Goal: Complete application form

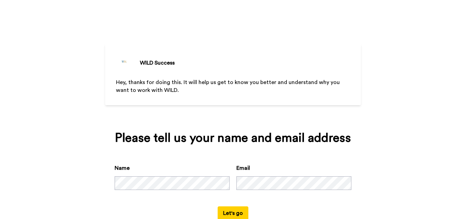
scroll to position [20, 0]
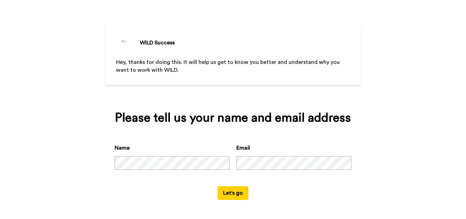
click at [228, 194] on button "Let's go" at bounding box center [233, 193] width 31 height 14
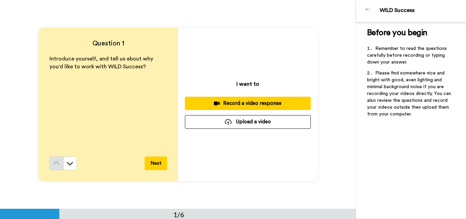
click at [155, 163] on button "Next" at bounding box center [156, 163] width 23 height 14
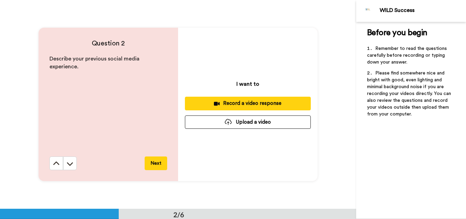
scroll to position [209, 0]
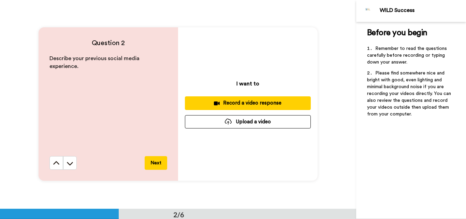
click at [159, 167] on button "Next" at bounding box center [156, 163] width 23 height 14
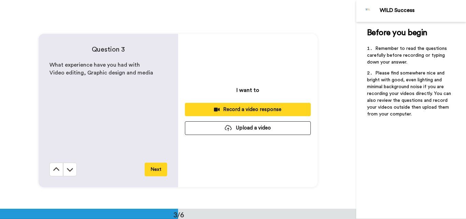
scroll to position [417, 0]
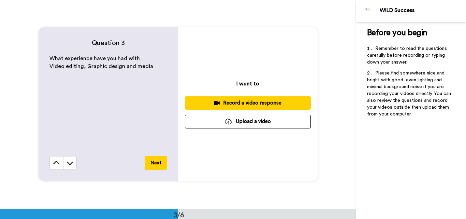
click at [149, 164] on button "Next" at bounding box center [156, 163] width 23 height 14
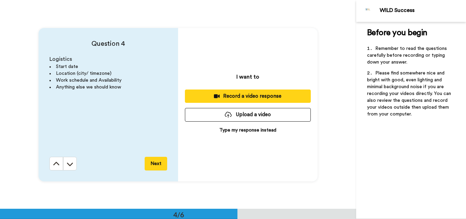
scroll to position [625, 0]
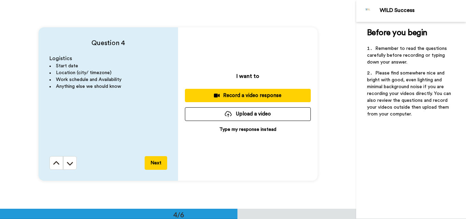
click at [163, 163] on button "Next" at bounding box center [156, 163] width 23 height 14
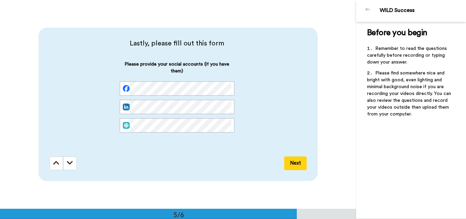
scroll to position [834, 0]
click at [56, 162] on icon at bounding box center [56, 162] width 6 height 7
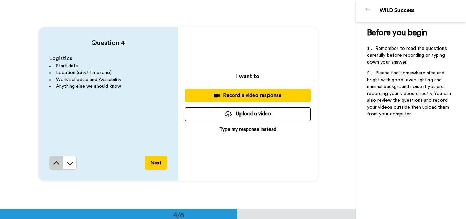
click at [57, 166] on icon at bounding box center [56, 163] width 7 height 7
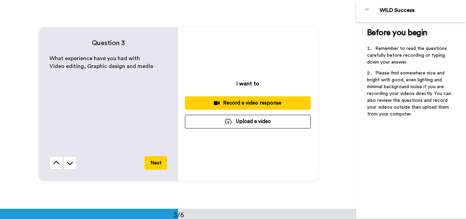
click at [57, 166] on icon at bounding box center [56, 162] width 7 height 7
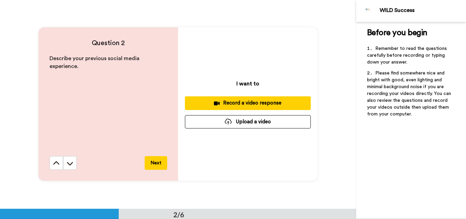
click at [57, 167] on button at bounding box center [56, 163] width 14 height 14
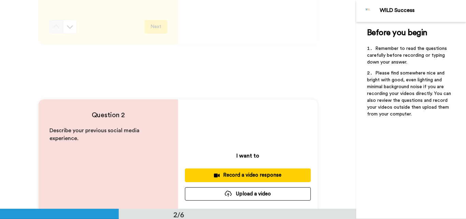
scroll to position [0, 0]
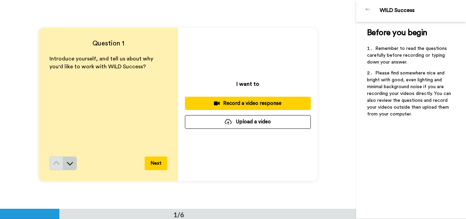
click at [69, 165] on icon at bounding box center [70, 163] width 7 height 7
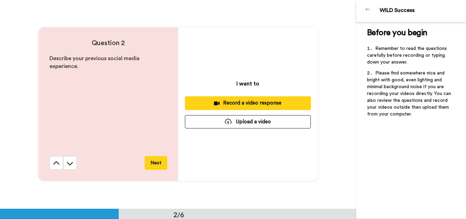
click at [69, 165] on div "Question 2 Describe your previous social media experience. Next" at bounding box center [109, 103] width 140 height 153
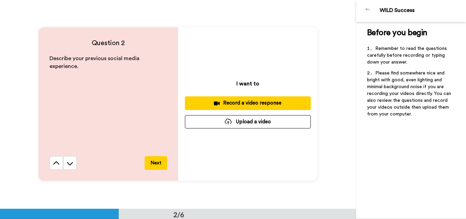
click at [69, 165] on icon at bounding box center [70, 163] width 7 height 7
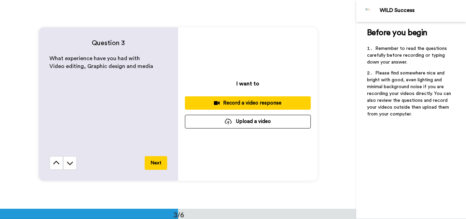
click at [69, 165] on icon at bounding box center [70, 162] width 7 height 7
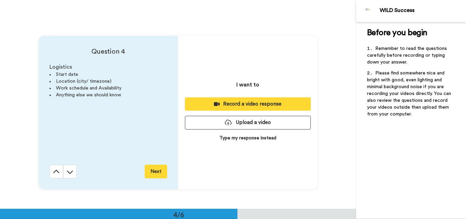
scroll to position [625, 0]
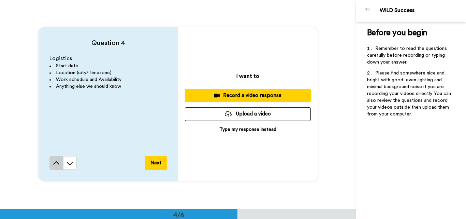
click at [53, 164] on icon at bounding box center [56, 163] width 7 height 7
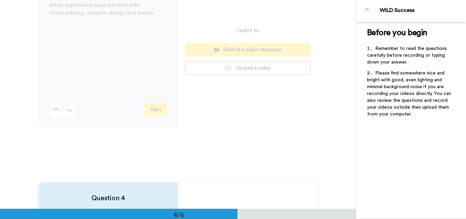
click at [52, 155] on div "Question 3 What experience have you had with Video editing, Graphic design and …" at bounding box center [178, 50] width 356 height 209
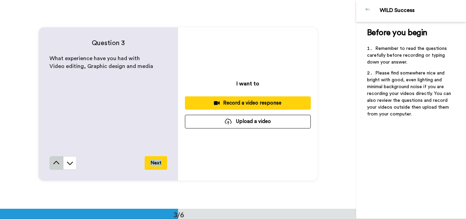
click at [53, 163] on icon at bounding box center [56, 162] width 7 height 7
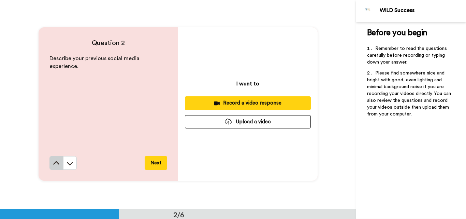
click at [53, 166] on icon at bounding box center [56, 163] width 7 height 7
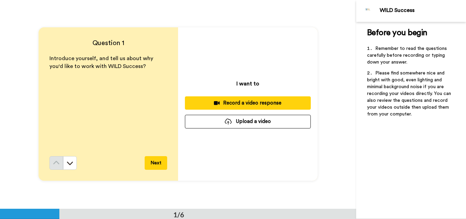
scroll to position [0, 0]
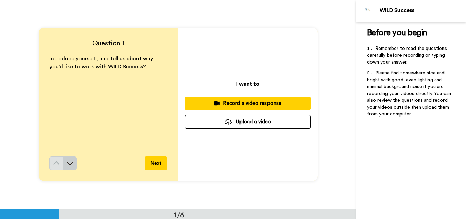
click at [63, 165] on button at bounding box center [70, 163] width 14 height 14
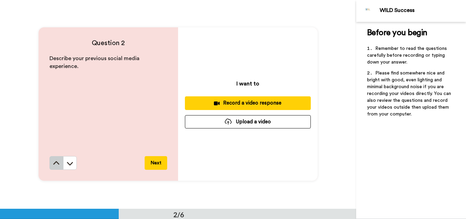
scroll to position [209, 0]
click at [59, 164] on button at bounding box center [56, 163] width 14 height 14
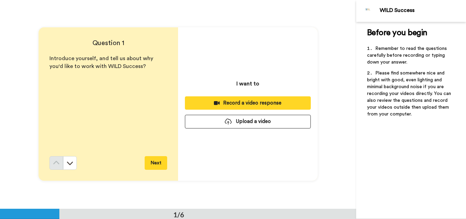
scroll to position [0, 0]
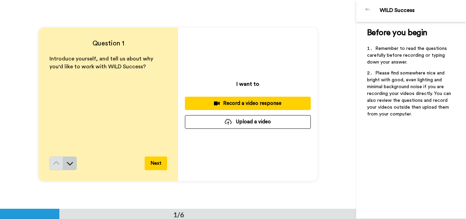
click at [68, 167] on button at bounding box center [70, 163] width 14 height 14
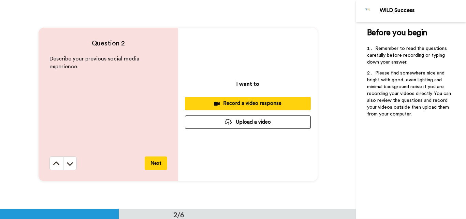
scroll to position [209, 0]
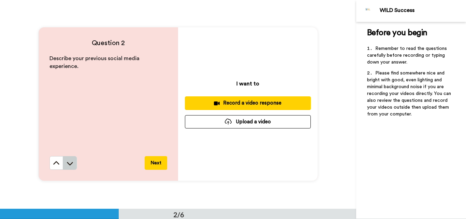
click at [66, 158] on button at bounding box center [70, 163] width 14 height 14
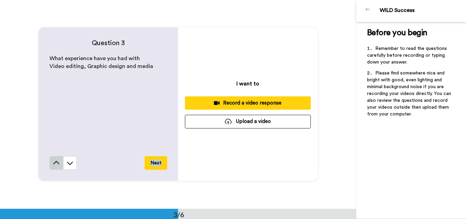
scroll to position [417, 0]
click at [53, 162] on icon at bounding box center [56, 162] width 7 height 7
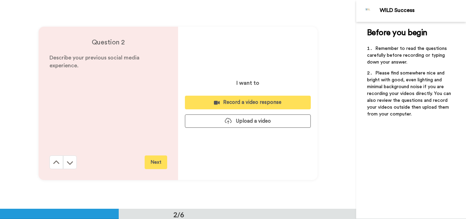
scroll to position [209, 0]
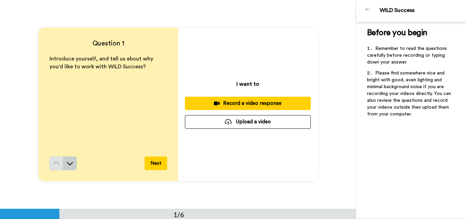
click at [72, 163] on button at bounding box center [70, 163] width 14 height 14
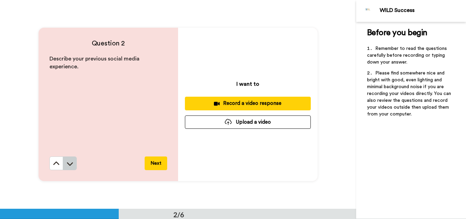
scroll to position [209, 0]
click at [69, 167] on button at bounding box center [70, 163] width 14 height 14
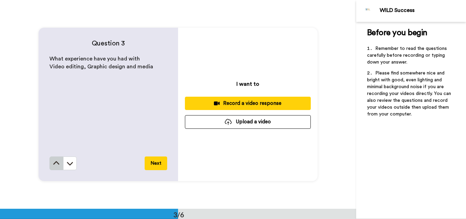
scroll to position [417, 0]
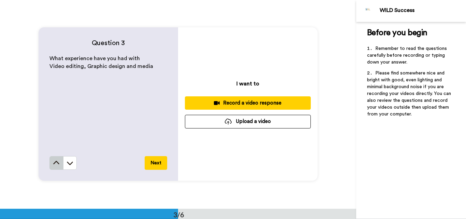
click at [54, 162] on icon at bounding box center [56, 162] width 6 height 3
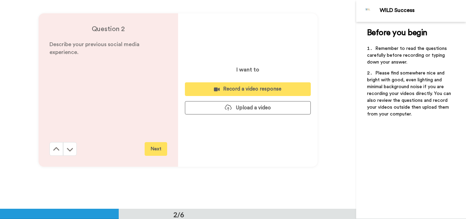
scroll to position [209, 0]
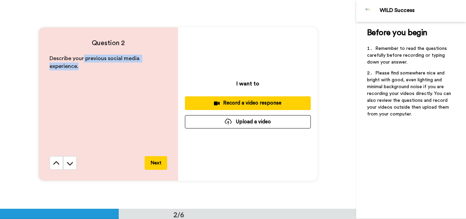
drag, startPoint x: 82, startPoint y: 59, endPoint x: 87, endPoint y: 71, distance: 13.0
click at [87, 71] on div "Describe your previous social media experience." at bounding box center [108, 105] width 118 height 101
copy span "previous social media experience."
click at [70, 165] on icon at bounding box center [70, 163] width 7 height 7
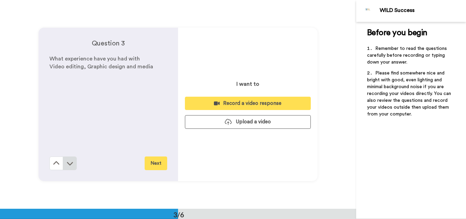
scroll to position [417, 0]
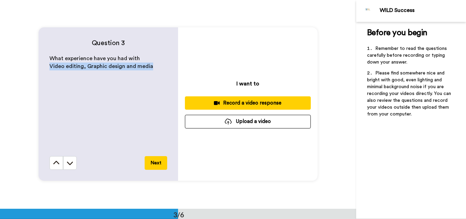
drag, startPoint x: 48, startPoint y: 68, endPoint x: 148, endPoint y: 65, distance: 100.4
click at [148, 65] on p "Video editing, Graphic design and media" at bounding box center [108, 66] width 118 height 8
copy span "Video editing, Graphic design and media"
click at [51, 161] on button at bounding box center [56, 163] width 14 height 14
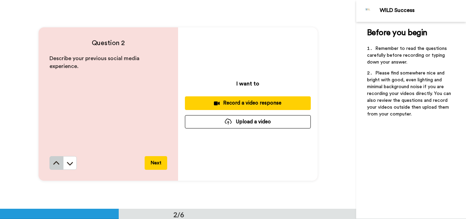
click at [53, 164] on icon at bounding box center [56, 163] width 7 height 7
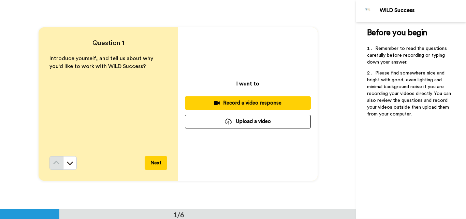
scroll to position [0, 0]
click at [254, 123] on button "Upload a video" at bounding box center [248, 121] width 126 height 13
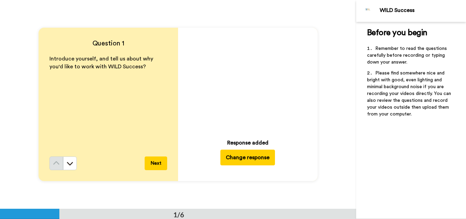
click at [246, 84] on icon at bounding box center [248, 81] width 18 height 18
click at [153, 165] on button "Next" at bounding box center [156, 163] width 23 height 14
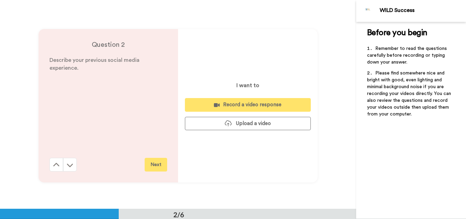
scroll to position [209, 0]
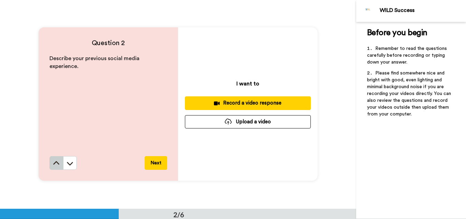
click at [58, 159] on button at bounding box center [56, 163] width 14 height 14
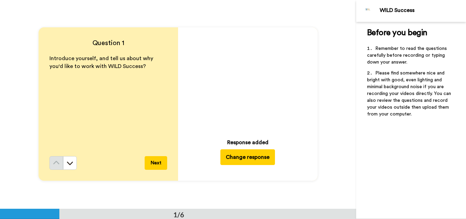
scroll to position [0, 0]
click at [225, 89] on video at bounding box center [248, 81] width 96 height 96
click at [69, 166] on icon at bounding box center [70, 163] width 7 height 7
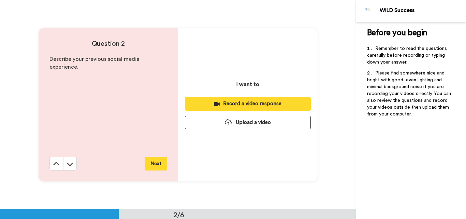
scroll to position [209, 0]
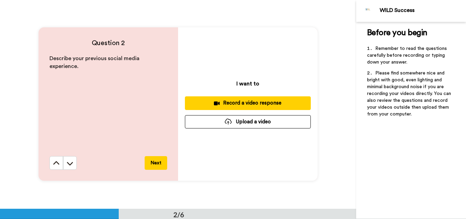
click at [237, 124] on button "Upload a video" at bounding box center [248, 121] width 126 height 13
click at [237, 120] on button "Upload a video" at bounding box center [248, 121] width 126 height 13
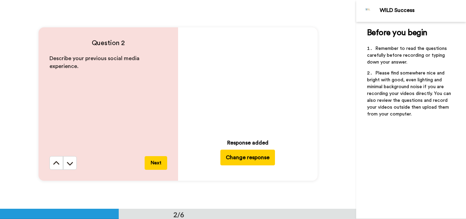
click at [245, 77] on icon "Play/Pause" at bounding box center [248, 81] width 18 height 32
click at [158, 162] on button "Next" at bounding box center [156, 163] width 23 height 14
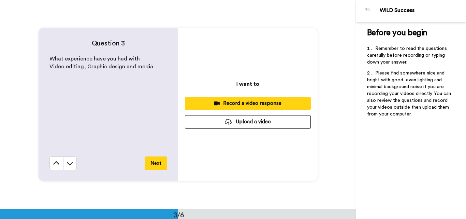
scroll to position [417, 0]
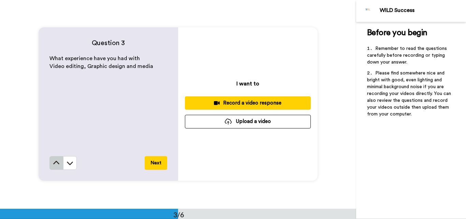
click at [49, 165] on button at bounding box center [56, 163] width 14 height 14
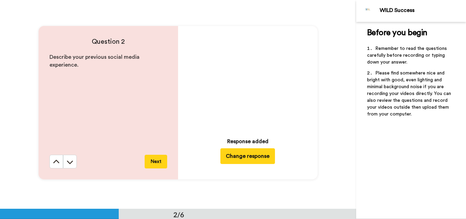
scroll to position [209, 0]
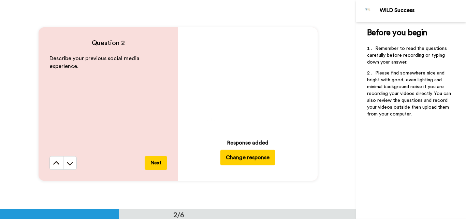
click at [226, 97] on video at bounding box center [248, 81] width 96 height 96
click at [67, 161] on icon at bounding box center [70, 163] width 7 height 7
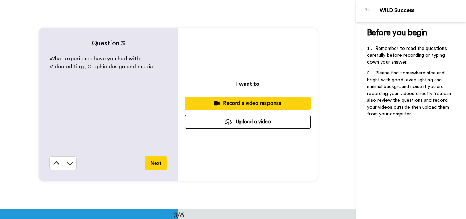
scroll to position [417, 0]
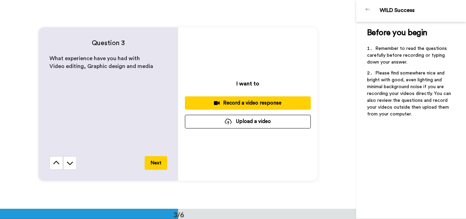
click at [231, 124] on button "Upload a video" at bounding box center [248, 121] width 126 height 13
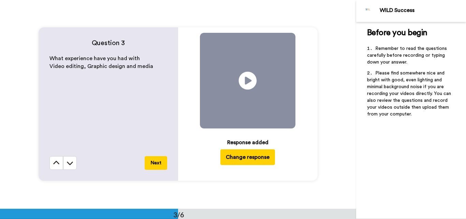
click at [246, 76] on icon at bounding box center [248, 81] width 18 height 18
click at [243, 83] on icon at bounding box center [248, 81] width 18 height 18
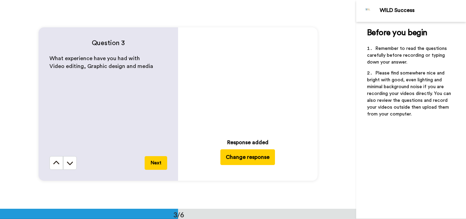
click at [157, 159] on button "Next" at bounding box center [156, 163] width 23 height 14
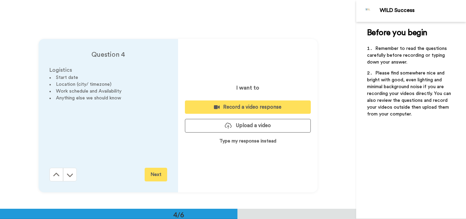
scroll to position [625, 0]
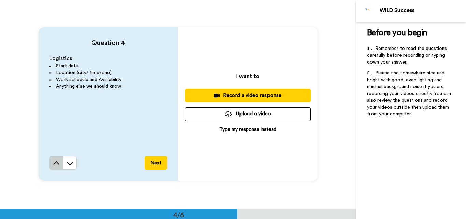
click at [53, 168] on button at bounding box center [56, 163] width 14 height 14
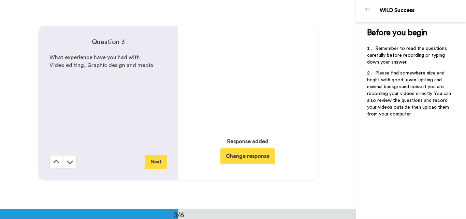
scroll to position [417, 0]
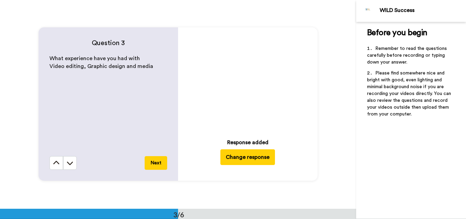
click at [239, 71] on icon "Play/Pause" at bounding box center [248, 81] width 18 height 32
click at [147, 161] on button "Next" at bounding box center [156, 163] width 23 height 14
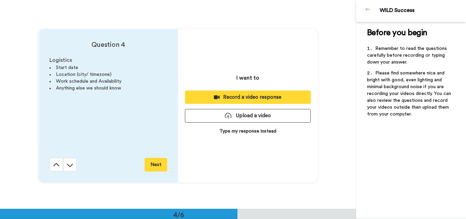
scroll to position [625, 0]
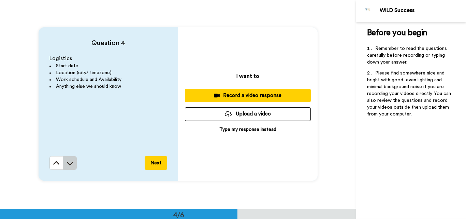
click at [71, 163] on icon at bounding box center [70, 163] width 7 height 7
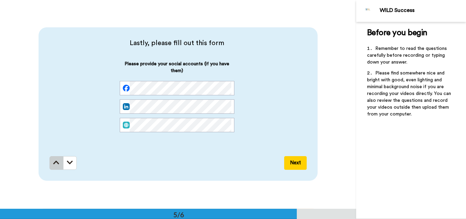
click at [54, 161] on icon at bounding box center [56, 162] width 6 height 7
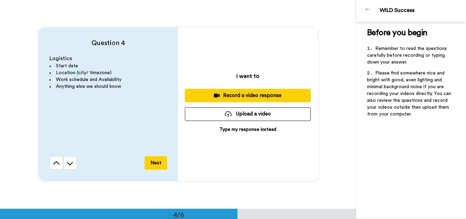
click at [219, 113] on button "Upload a video" at bounding box center [248, 113] width 126 height 13
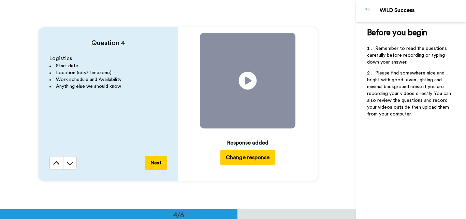
click at [248, 78] on icon at bounding box center [248, 81] width 18 height 18
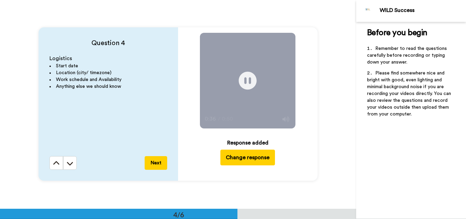
click at [254, 77] on icon at bounding box center [248, 81] width 18 height 18
click at [253, 73] on icon "Play/Pause" at bounding box center [248, 81] width 18 height 32
click at [251, 81] on icon at bounding box center [248, 81] width 18 height 18
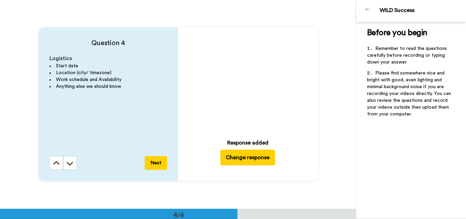
click at [155, 158] on button "Next" at bounding box center [156, 163] width 23 height 14
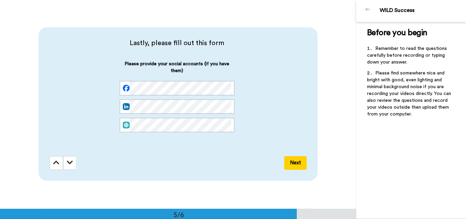
scroll to position [0, 0]
click at [294, 160] on button "Next" at bounding box center [295, 163] width 23 height 14
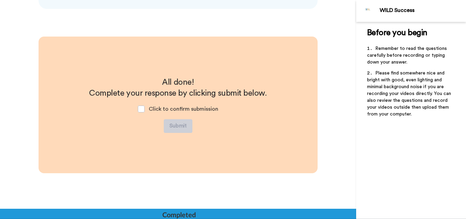
scroll to position [1006, 0]
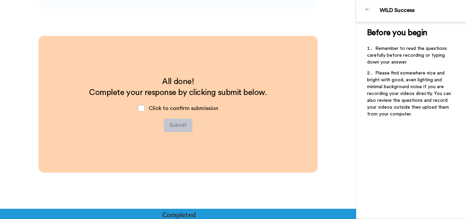
drag, startPoint x: 142, startPoint y: 108, endPoint x: 162, endPoint y: 117, distance: 22.1
click at [142, 108] on span at bounding box center [141, 108] width 7 height 7
click at [179, 124] on button "Submit" at bounding box center [178, 125] width 29 height 14
